Goal: Information Seeking & Learning: Find specific fact

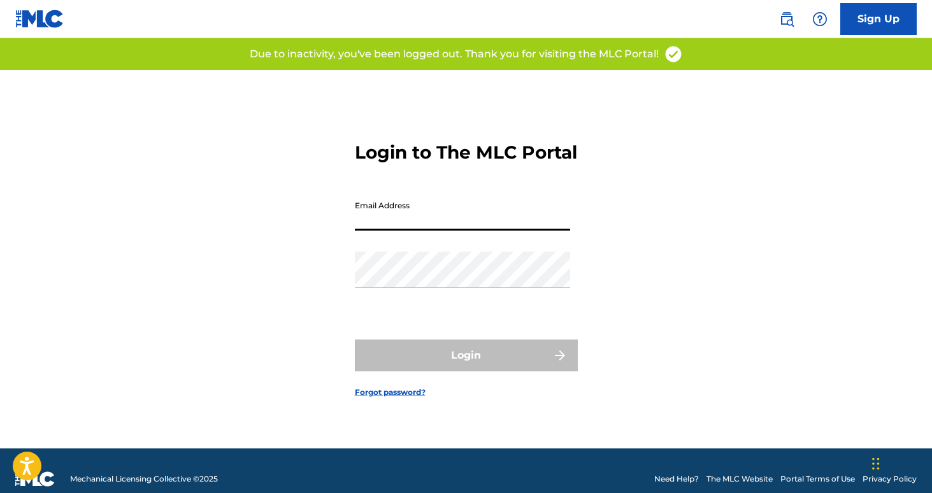
type input "[PERSON_NAME][EMAIL_ADDRESS][PERSON_NAME][DOMAIN_NAME]"
click at [465, 366] on button "Login" at bounding box center [466, 355] width 223 height 32
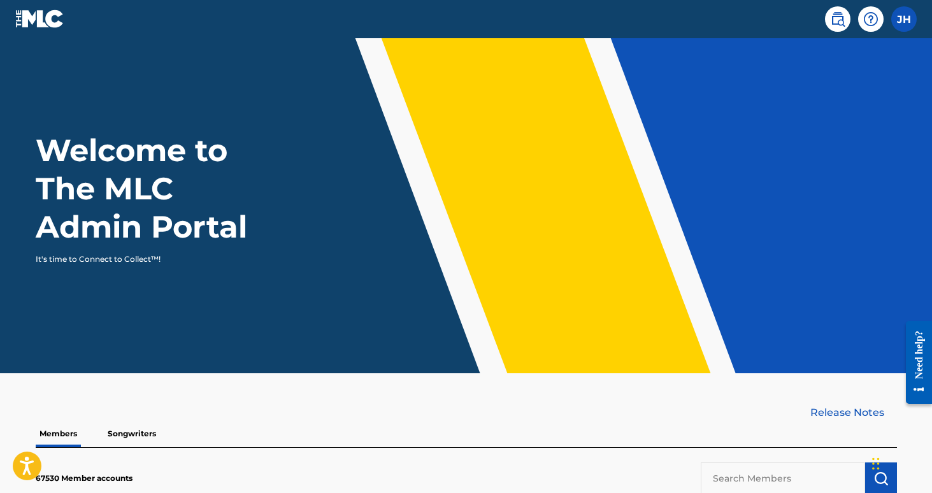
click at [833, 22] on img at bounding box center [837, 18] width 15 height 15
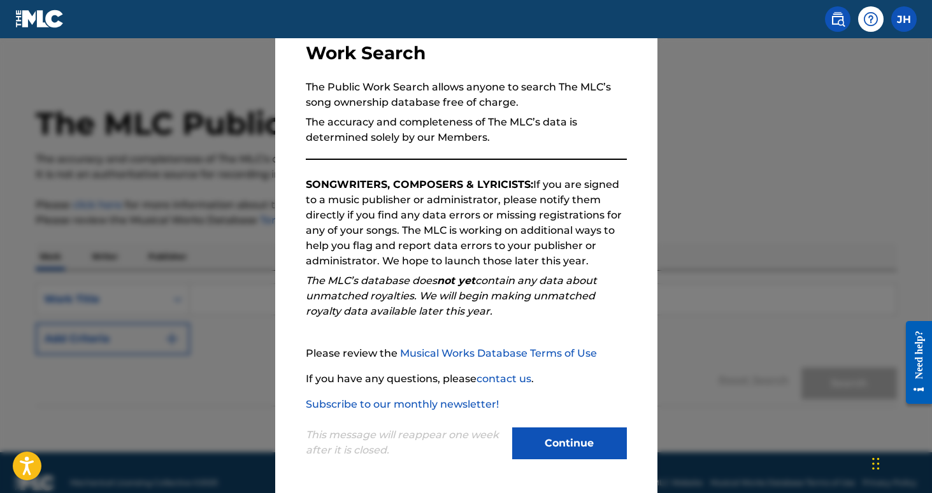
scroll to position [90, 0]
click at [562, 436] on button "Continue" at bounding box center [569, 443] width 115 height 32
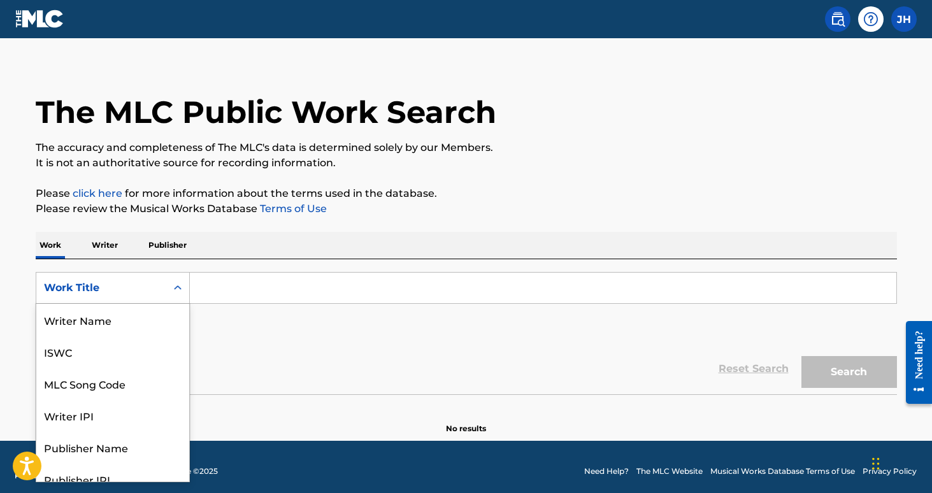
click at [181, 295] on div "Search Form" at bounding box center [177, 287] width 23 height 23
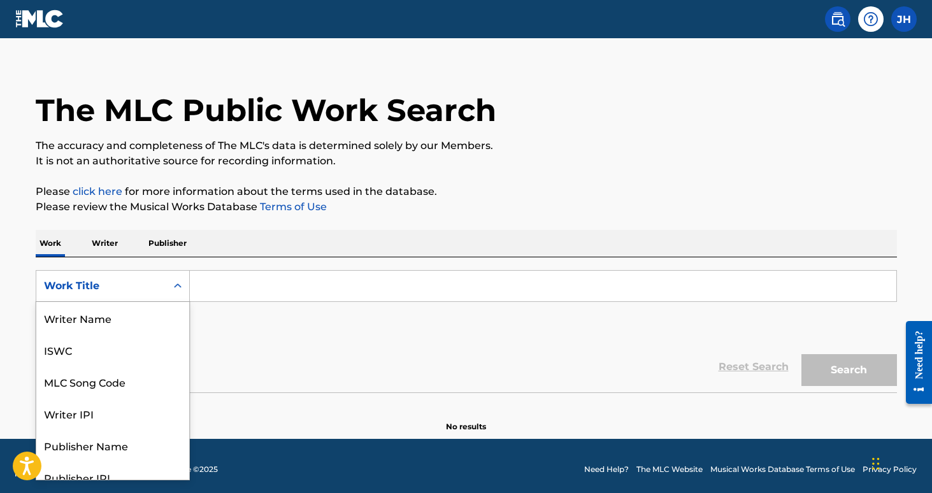
scroll to position [14, 0]
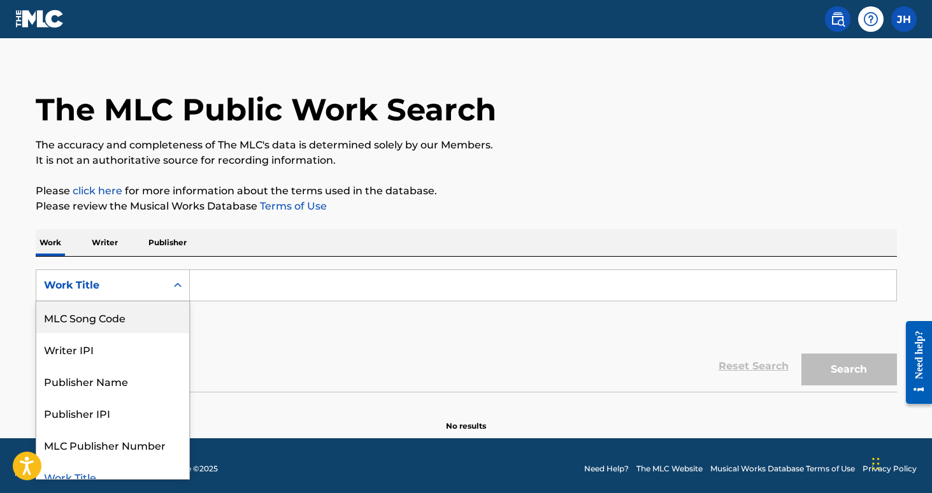
click at [173, 310] on div "MLC Song Code" at bounding box center [112, 317] width 153 height 32
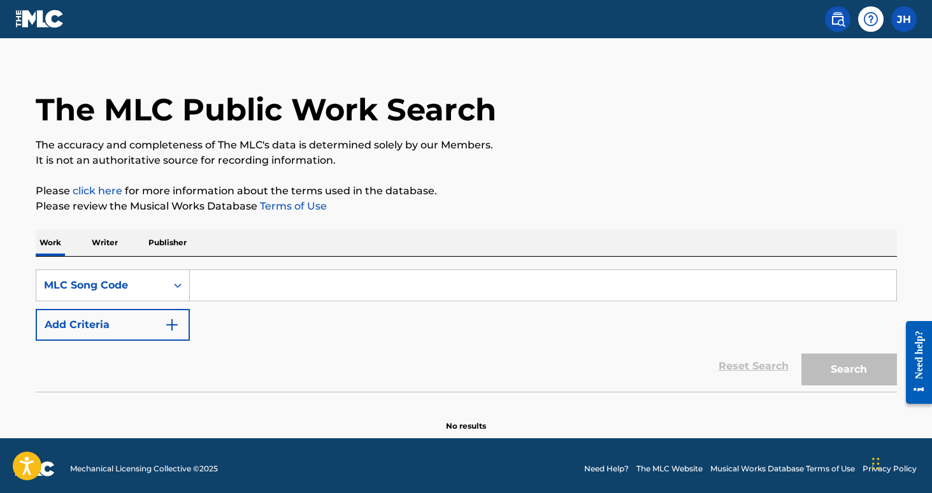
click at [241, 277] on input "Search Form" at bounding box center [543, 285] width 706 height 31
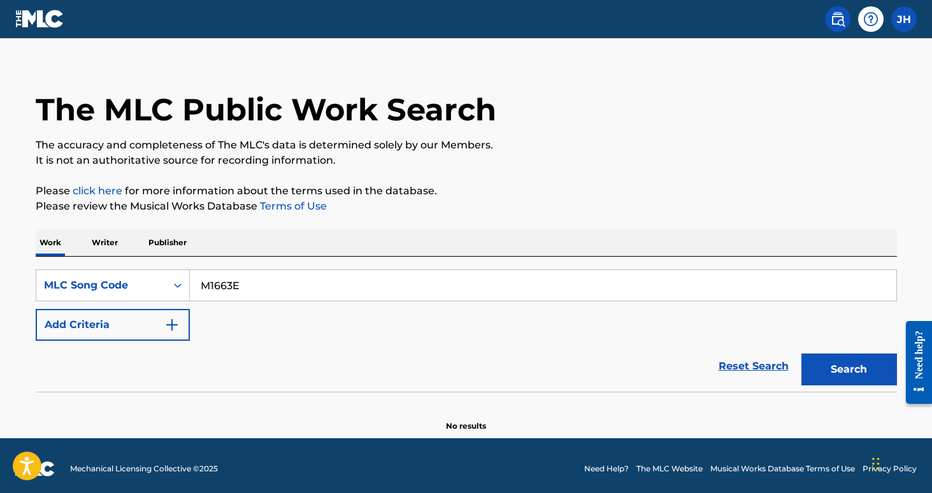
type input "M1663E"
click at [848, 369] on button "Search" at bounding box center [849, 369] width 96 height 32
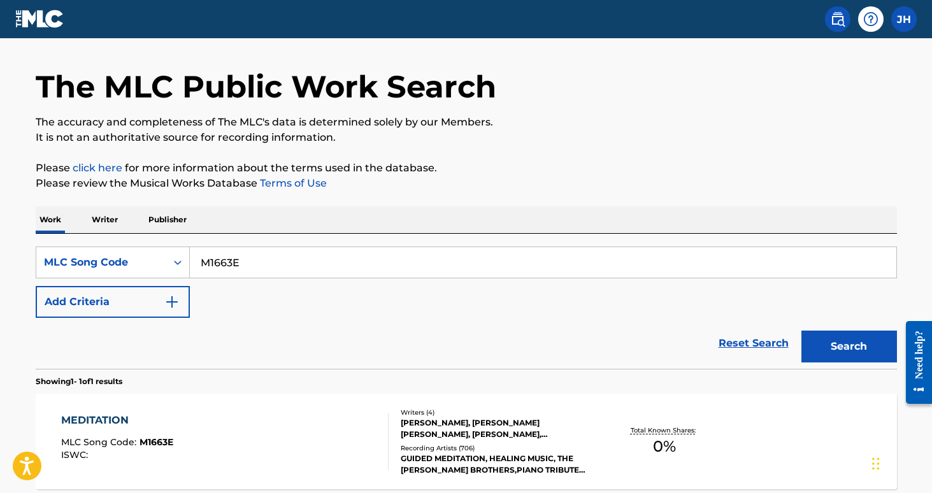
scroll to position [39, 0]
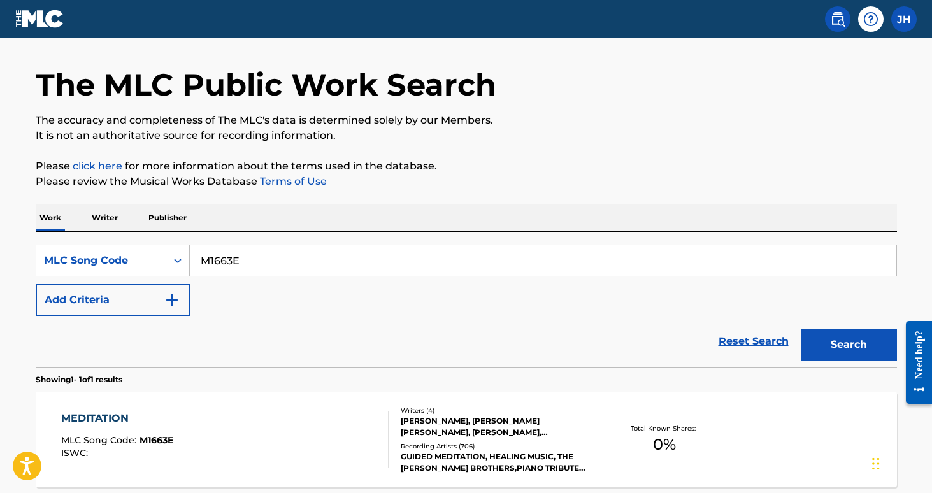
click at [427, 427] on div "[PERSON_NAME], [PERSON_NAME] [PERSON_NAME], [PERSON_NAME], [PERSON_NAME]" at bounding box center [496, 426] width 192 height 23
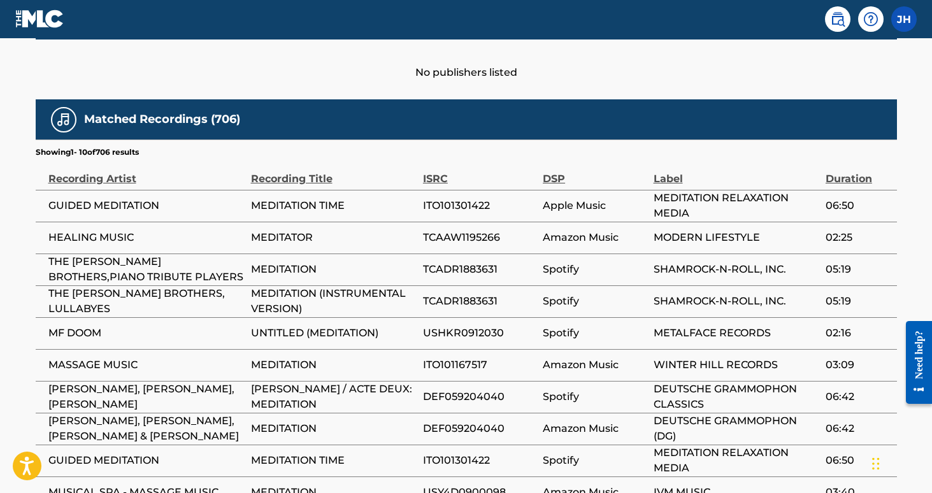
scroll to position [719, 0]
